Goal: Check status: Check status

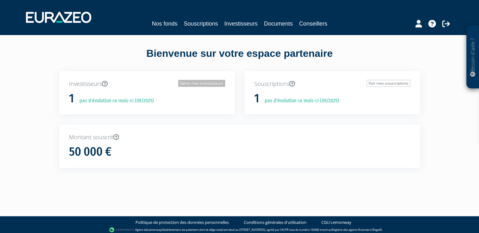
click at [195, 84] on link "Gérer mes investisseurs" at bounding box center [201, 83] width 47 height 7
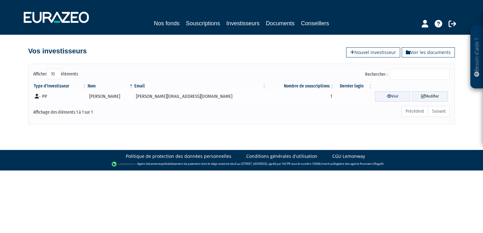
click at [375, 97] on link "Voir" at bounding box center [393, 96] width 36 height 10
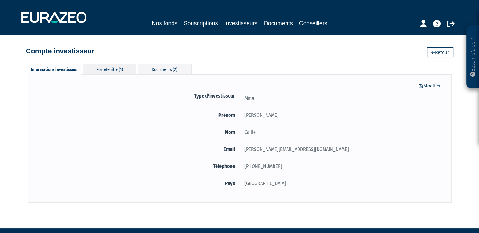
click at [113, 73] on div "Portefeuille (1)" at bounding box center [110, 69] width 54 height 10
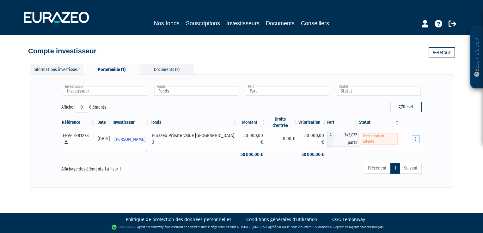
click at [414, 135] on button "button" at bounding box center [416, 139] width 8 height 8
click at [453, 154] on div "Investisseur Johanna Caille Investisseur Fonds Eurazeo Private Value Europe 3 F…" at bounding box center [242, 130] width 424 height 113
click at [452, 23] on icon at bounding box center [453, 24] width 8 height 8
